Goal: Book appointment/travel/reservation

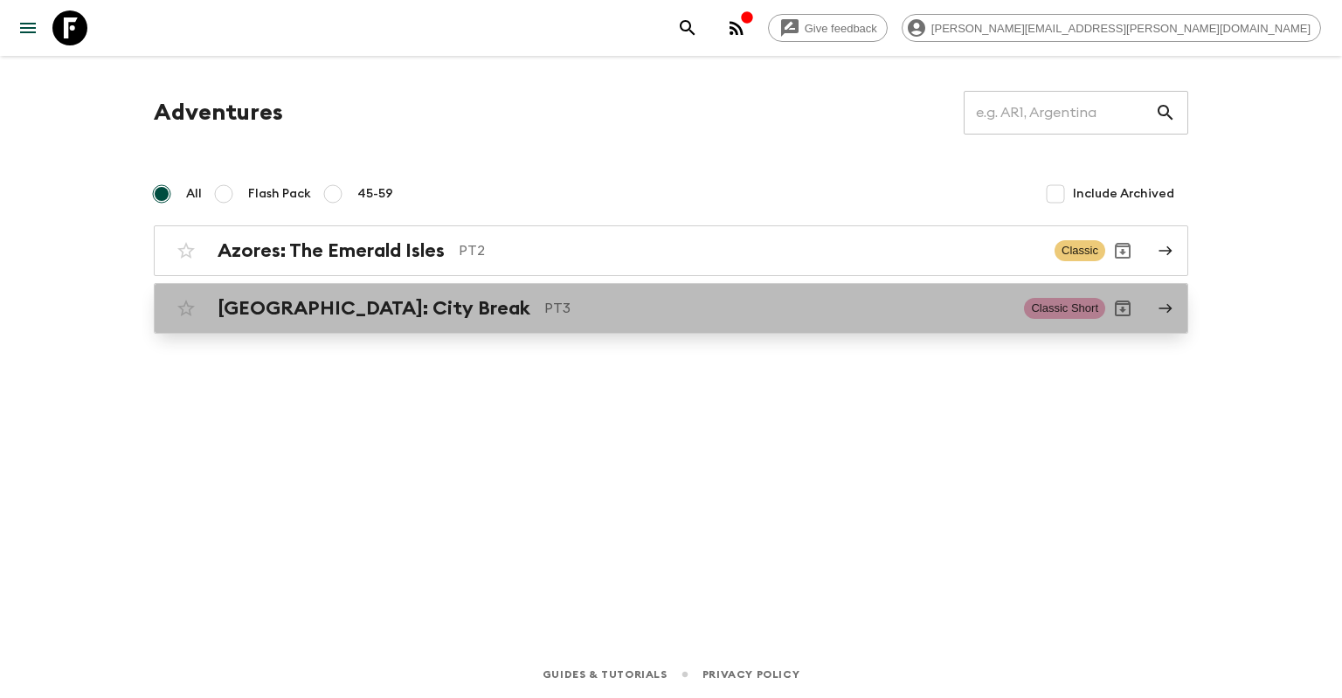
click at [544, 308] on p "PT3" at bounding box center [777, 308] width 466 height 21
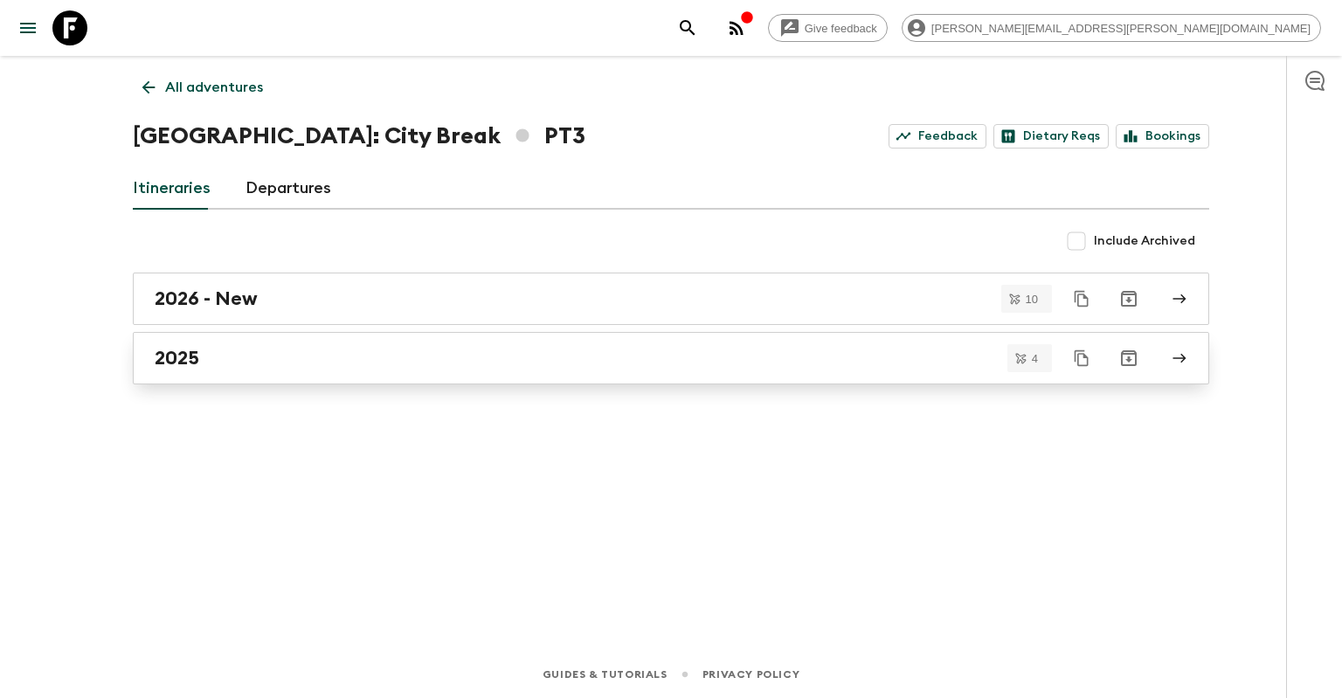
click at [501, 362] on div "2025" at bounding box center [654, 358] width 999 height 23
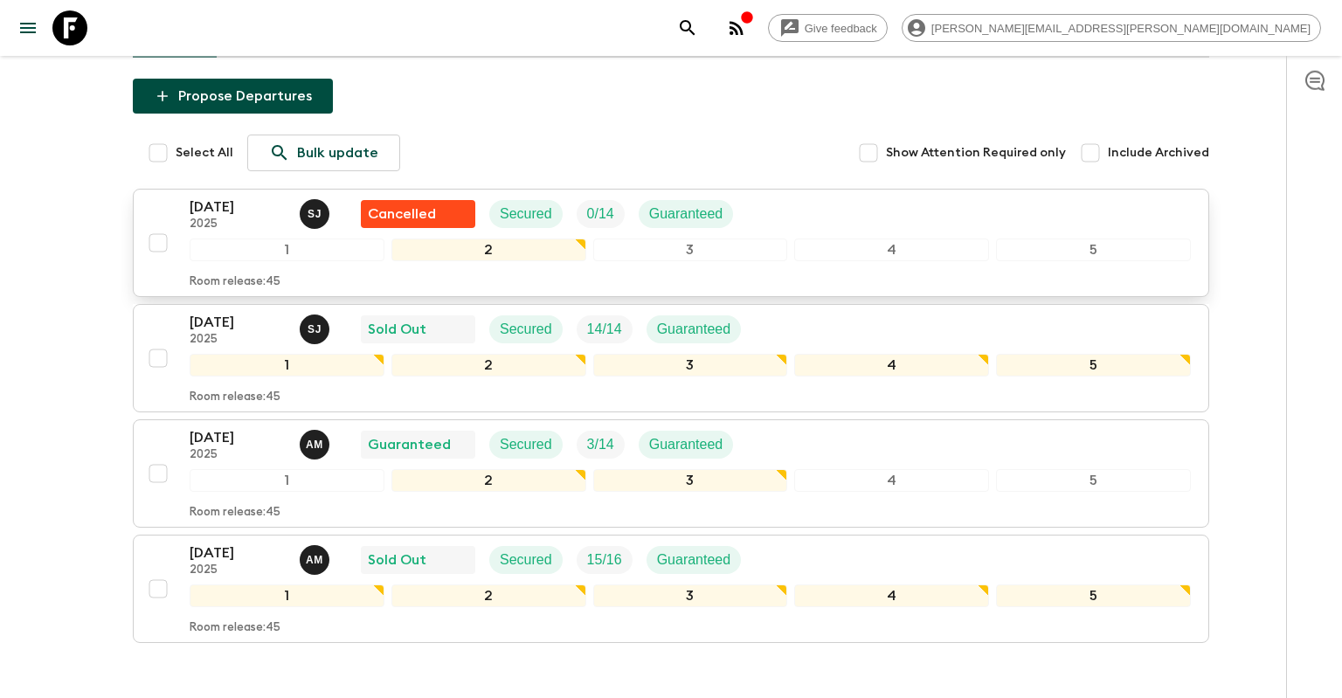
scroll to position [184, 0]
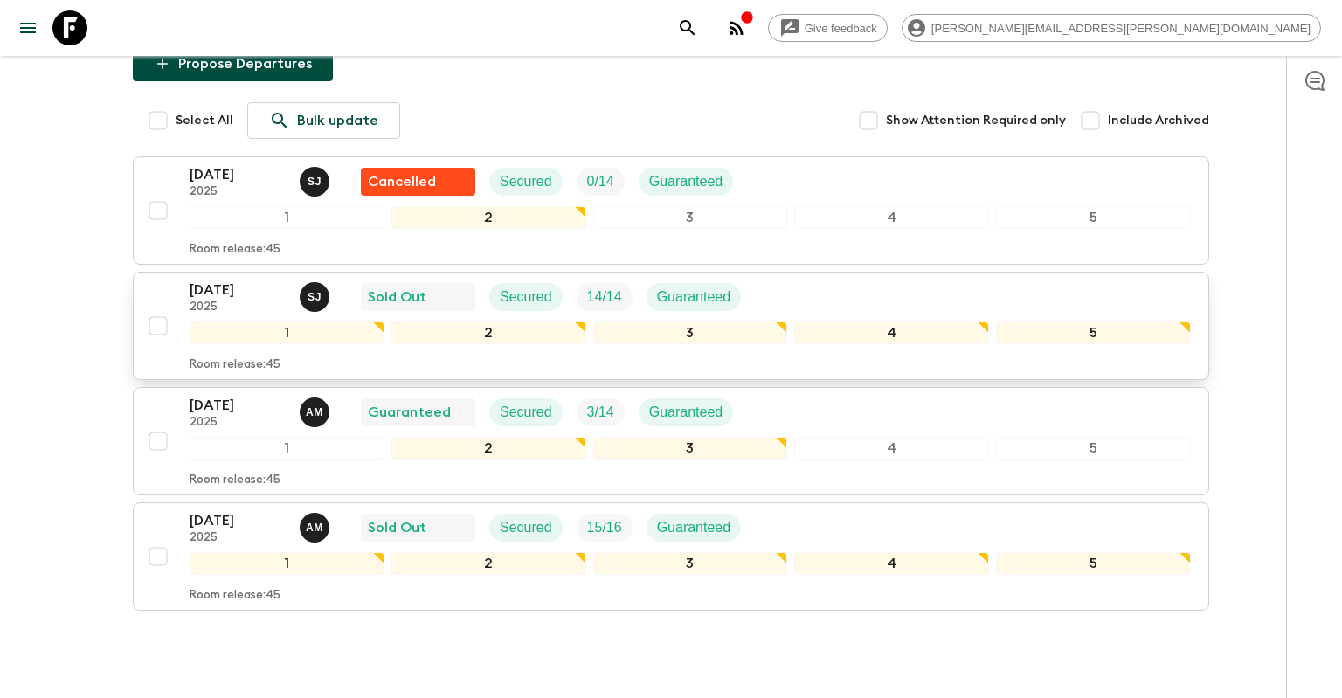
click at [198, 313] on div "[DATE] 2025 [PERSON_NAME] Sold Out Secured 14 / 14 Guaranteed 1 2 3 4 5 Room re…" at bounding box center [690, 326] width 1001 height 93
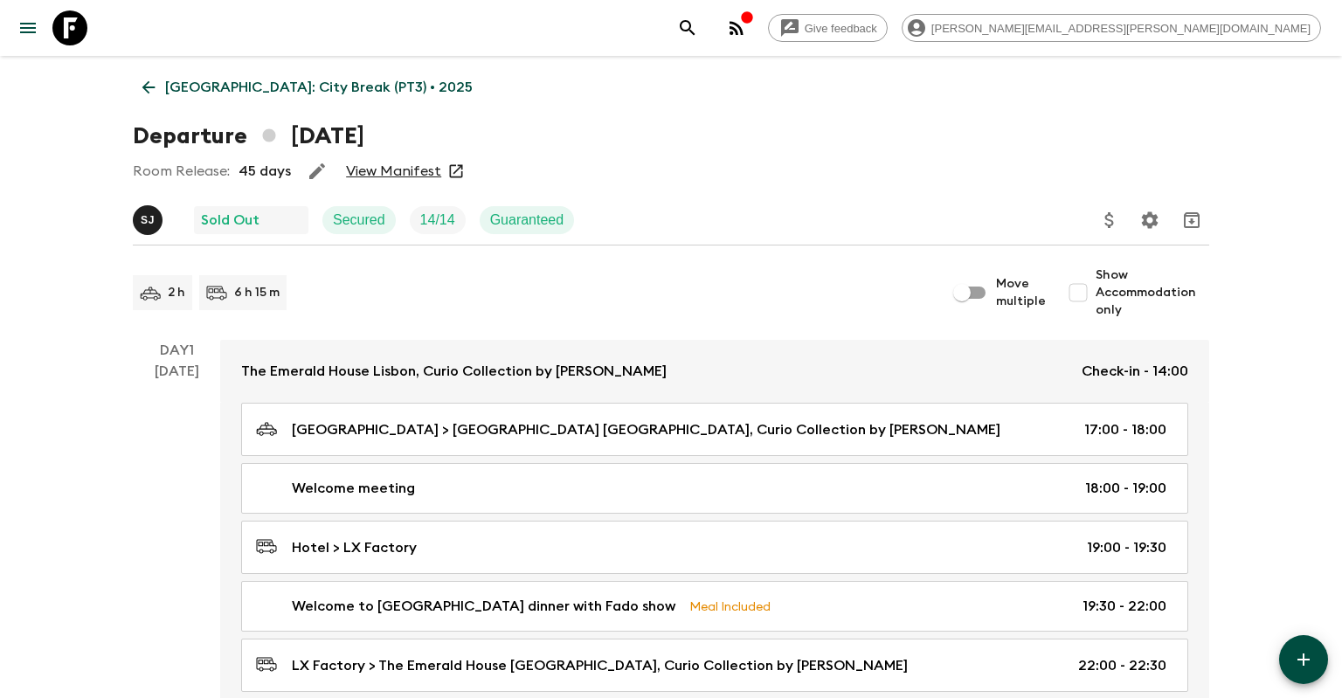
click at [168, 86] on p "[GEOGRAPHIC_DATA]: City Break (PT3) • 2025" at bounding box center [319, 87] width 308 height 21
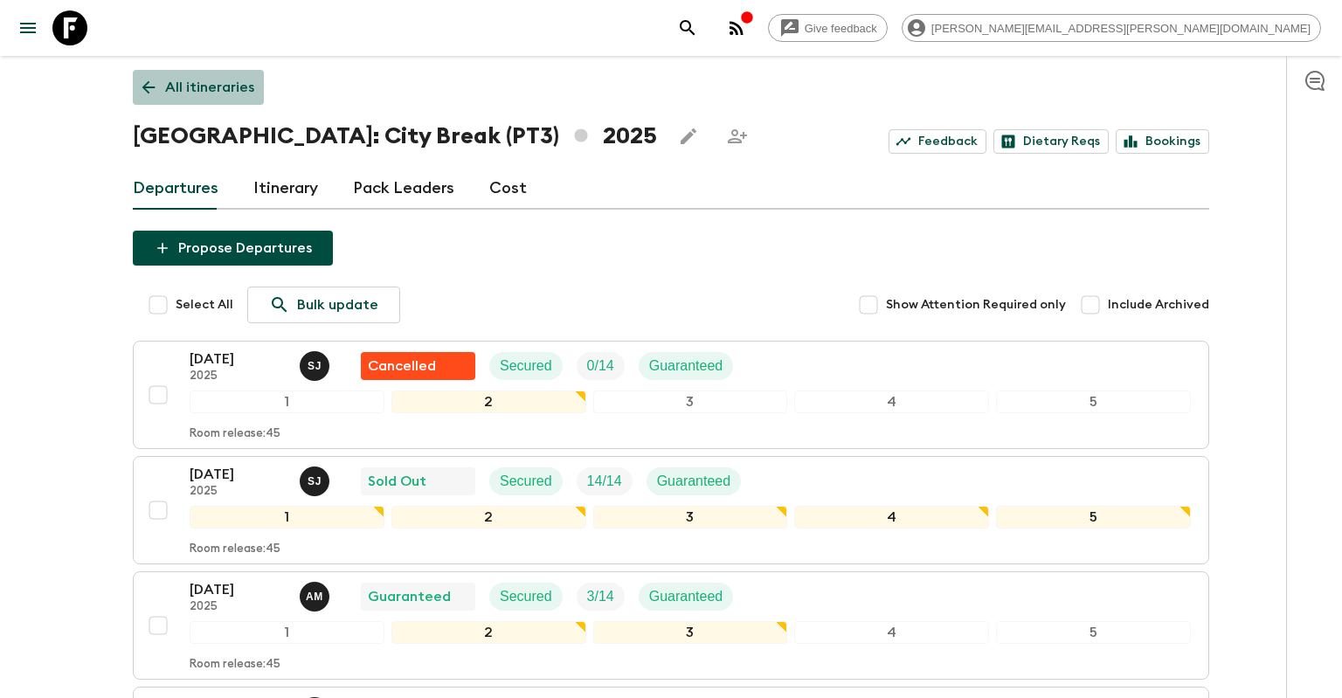
click at [193, 87] on p "All itineraries" at bounding box center [209, 87] width 89 height 21
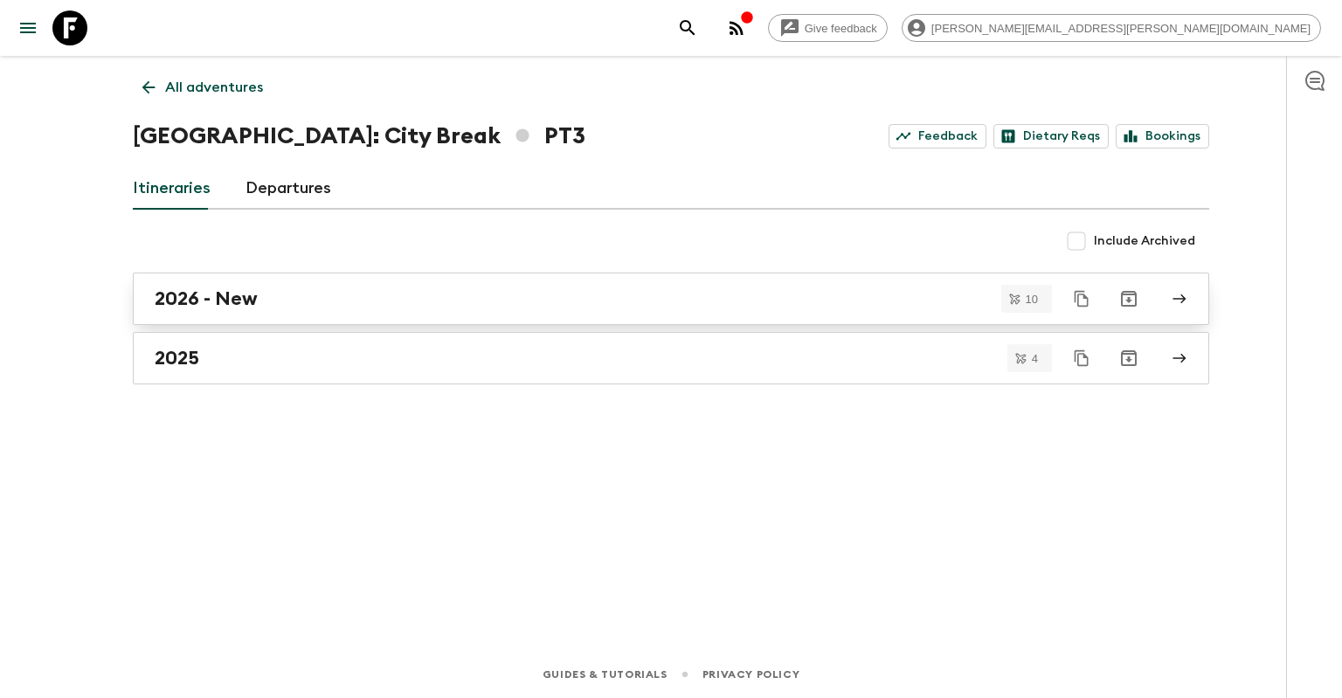
click at [290, 290] on div "2026 - New" at bounding box center [654, 298] width 999 height 23
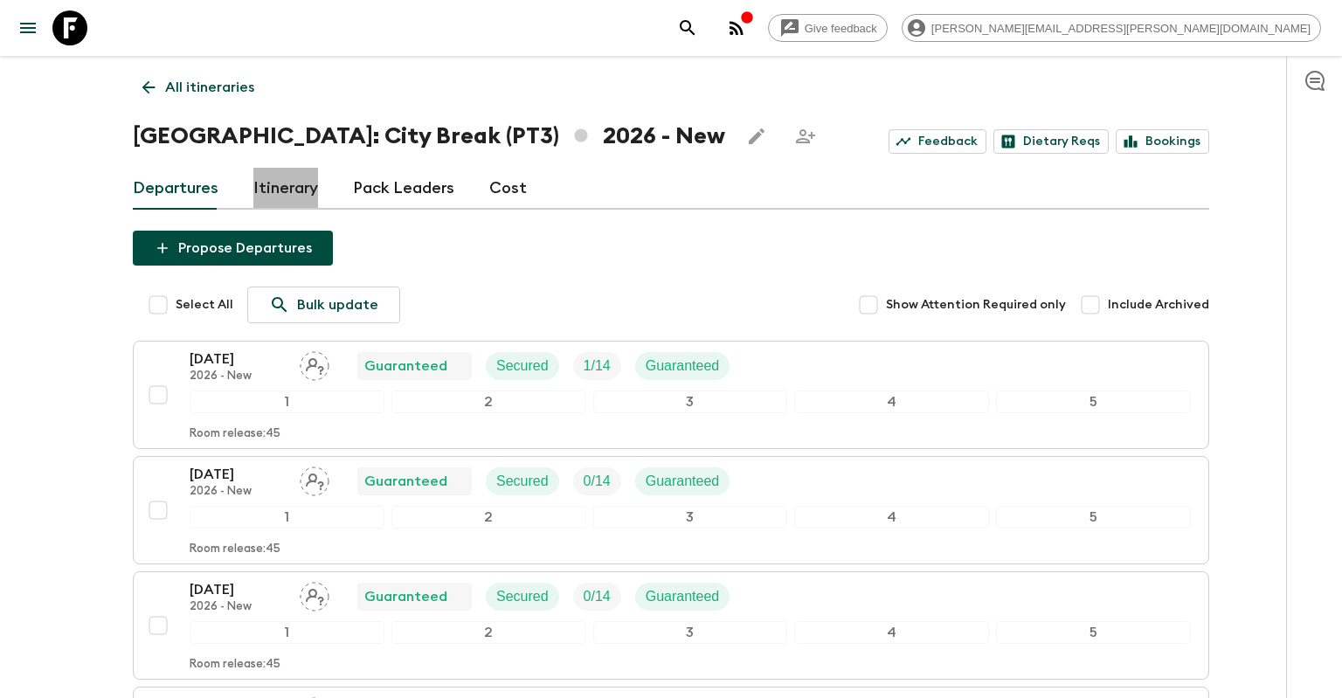
click at [301, 196] on link "Itinerary" at bounding box center [285, 189] width 65 height 42
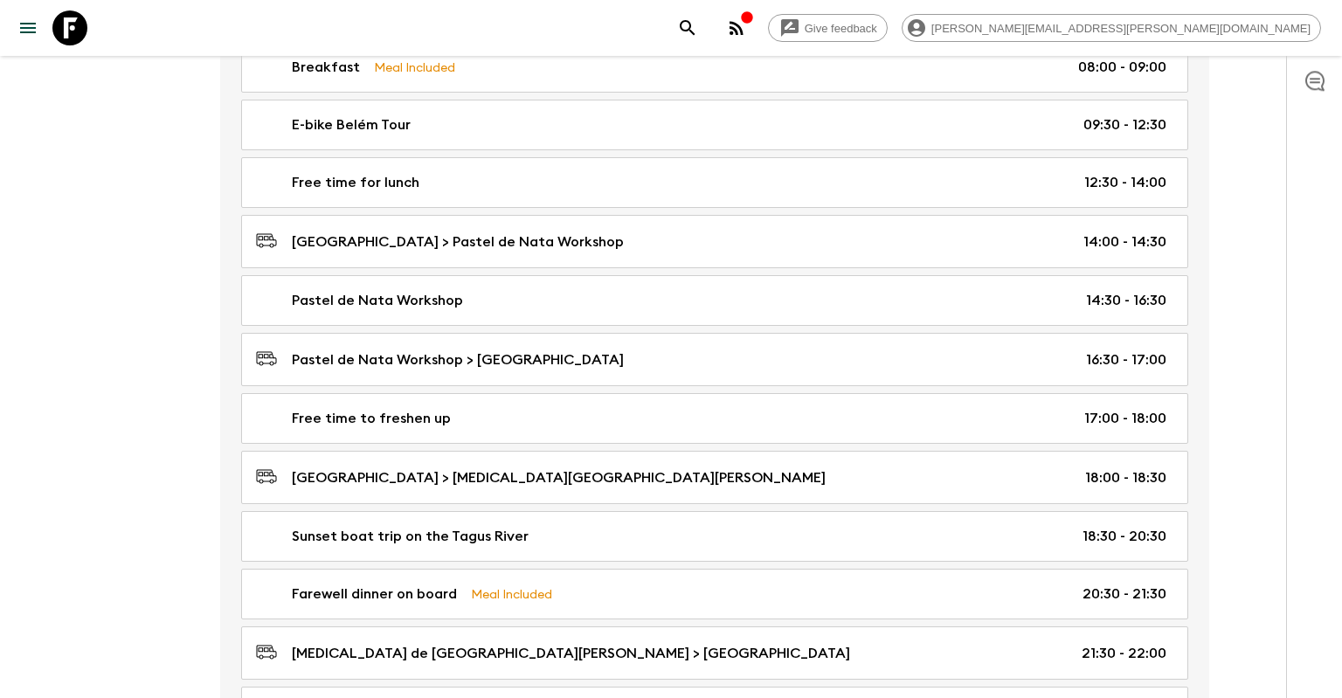
scroll to position [2029, 0]
